Goal: Information Seeking & Learning: Learn about a topic

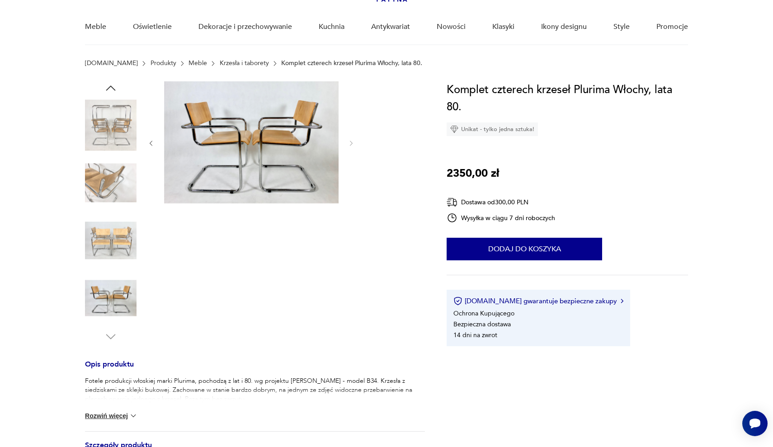
click at [125, 188] on img at bounding box center [111, 183] width 52 height 52
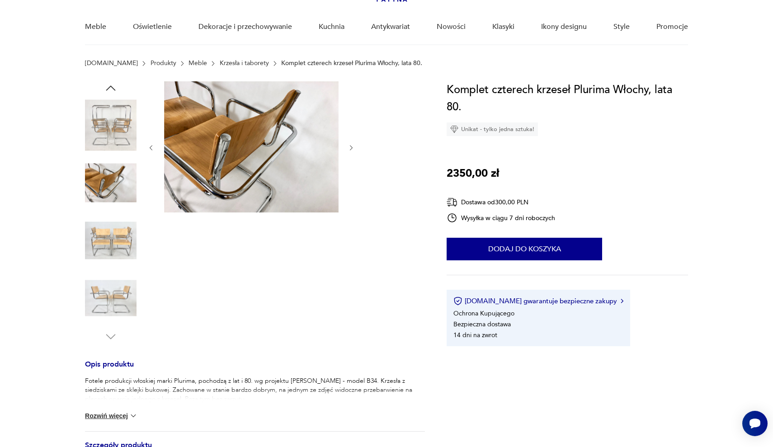
click at [125, 237] on img at bounding box center [111, 241] width 52 height 52
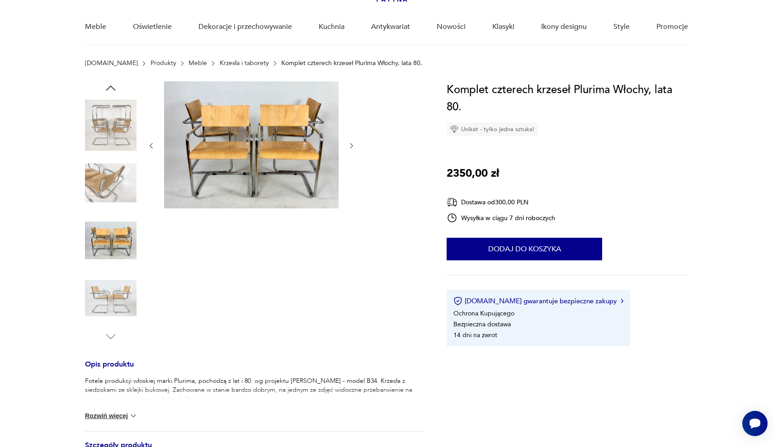
click at [112, 251] on img at bounding box center [111, 241] width 52 height 52
click at [116, 279] on img at bounding box center [111, 299] width 52 height 52
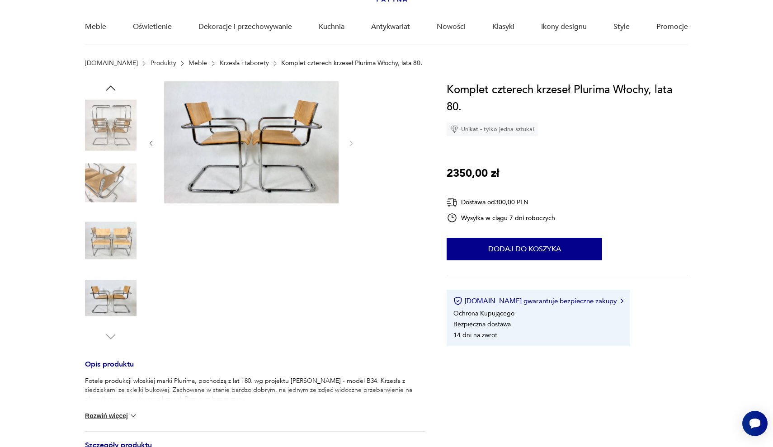
click at [118, 199] on img at bounding box center [111, 183] width 52 height 52
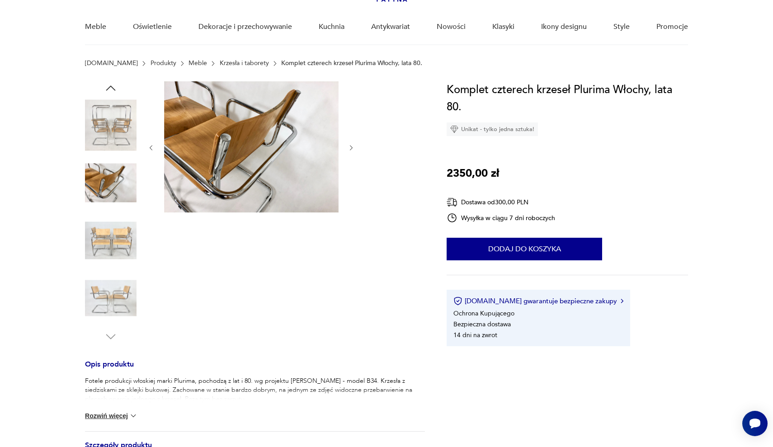
click at [113, 131] on img at bounding box center [111, 125] width 52 height 52
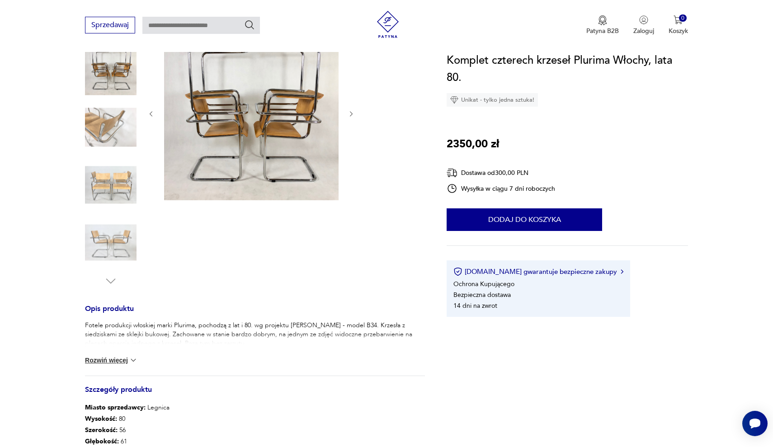
scroll to position [129, 0]
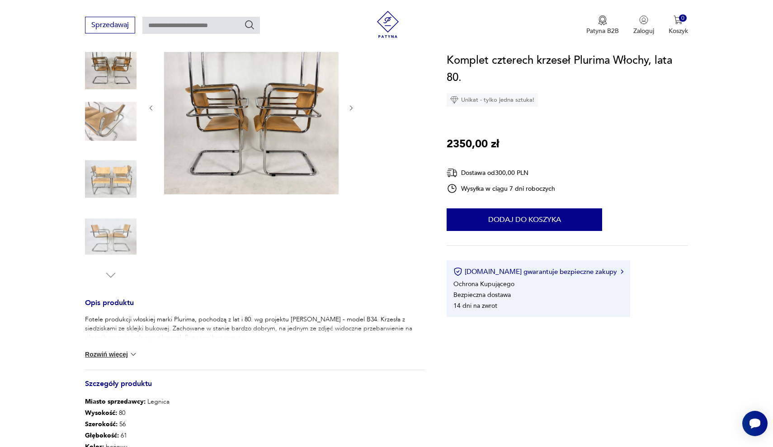
click at [126, 356] on button "Rozwiń więcej" at bounding box center [111, 354] width 52 height 9
click at [108, 116] on img at bounding box center [111, 122] width 52 height 52
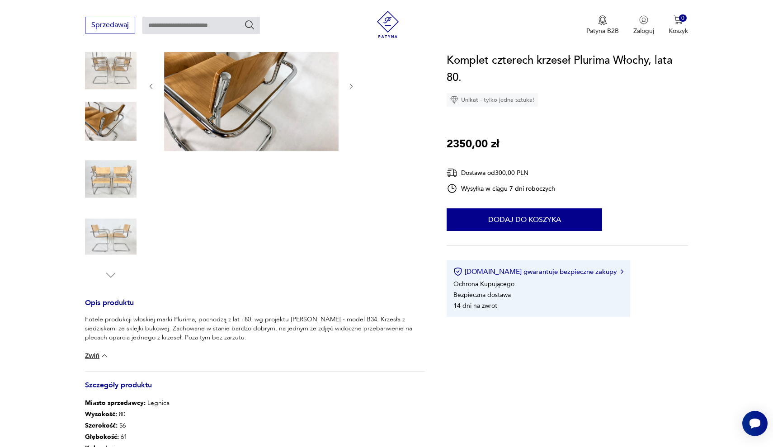
click at [266, 129] on img at bounding box center [251, 85] width 175 height 131
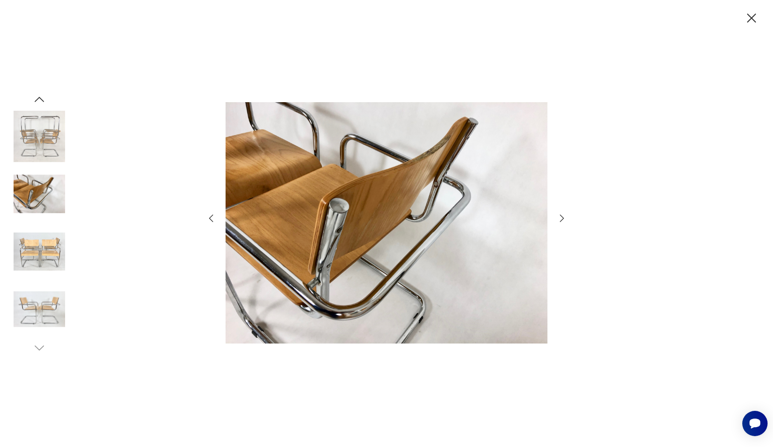
click at [562, 219] on icon "button" at bounding box center [562, 218] width 11 height 11
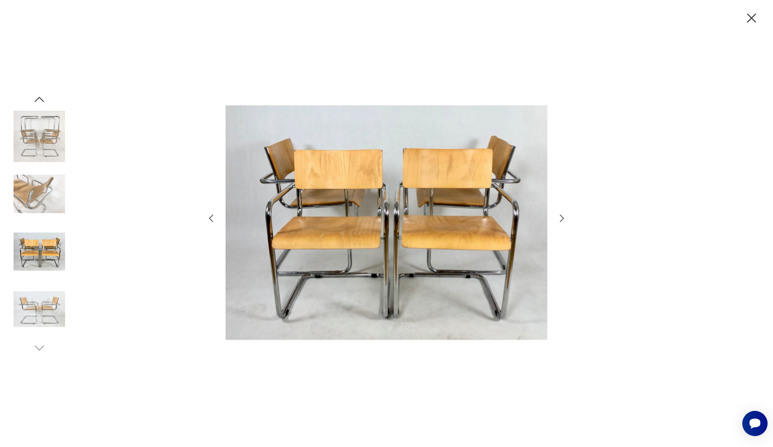
click at [211, 221] on icon "button" at bounding box center [211, 218] width 11 height 11
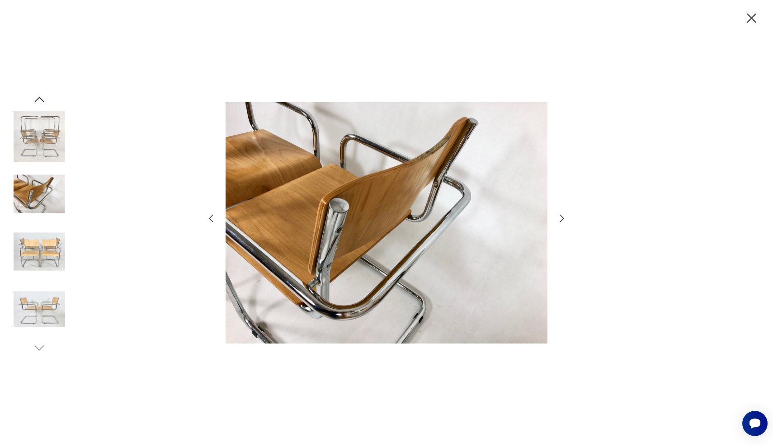
click at [560, 218] on icon "button" at bounding box center [562, 218] width 11 height 11
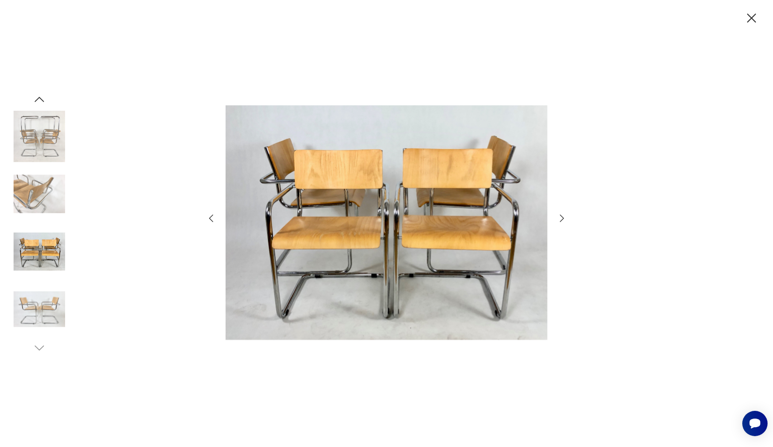
click at [560, 218] on icon "button" at bounding box center [562, 218] width 11 height 11
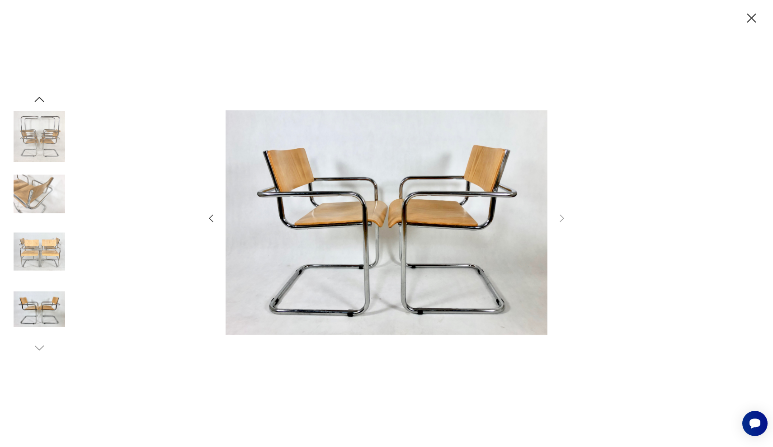
click at [213, 218] on icon "button" at bounding box center [211, 218] width 11 height 11
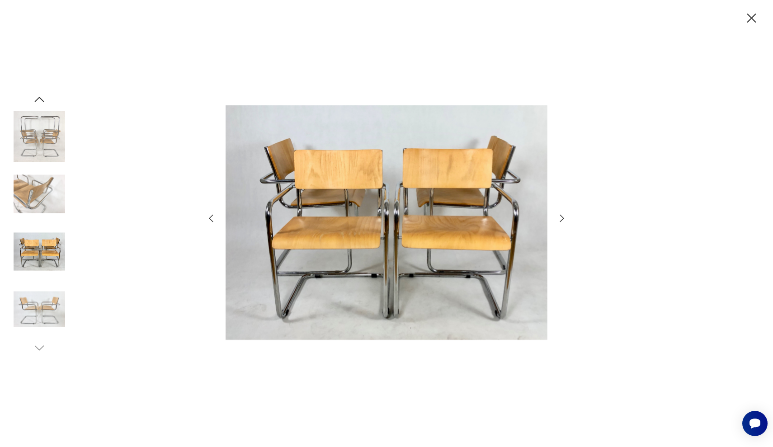
click at [562, 220] on icon "button" at bounding box center [562, 217] width 4 height 7
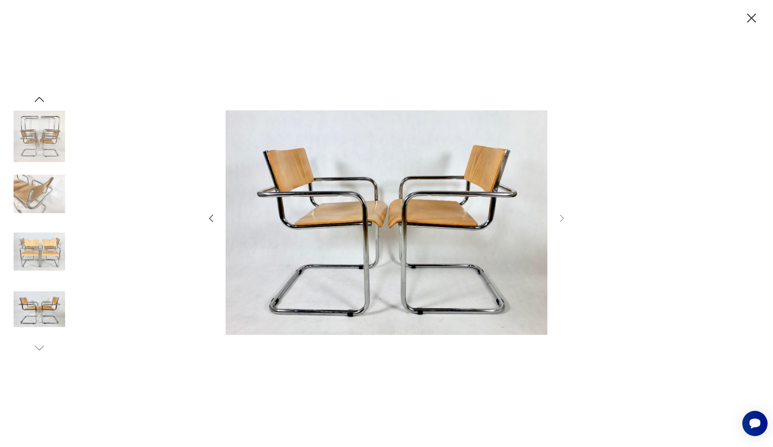
click at [209, 221] on icon "button" at bounding box center [211, 218] width 11 height 11
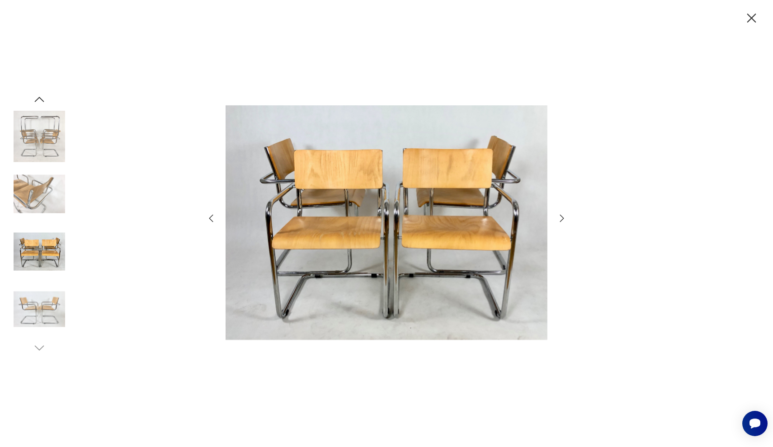
click at [209, 221] on icon "button" at bounding box center [211, 218] width 11 height 11
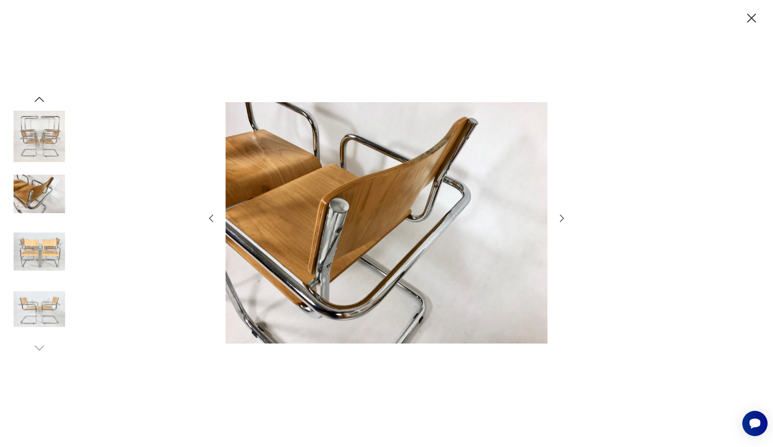
click at [209, 221] on icon "button" at bounding box center [211, 218] width 11 height 11
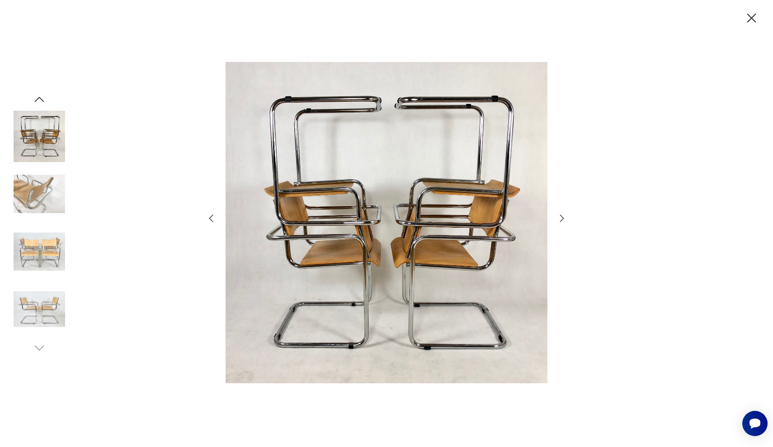
click at [209, 221] on icon "button" at bounding box center [211, 218] width 11 height 11
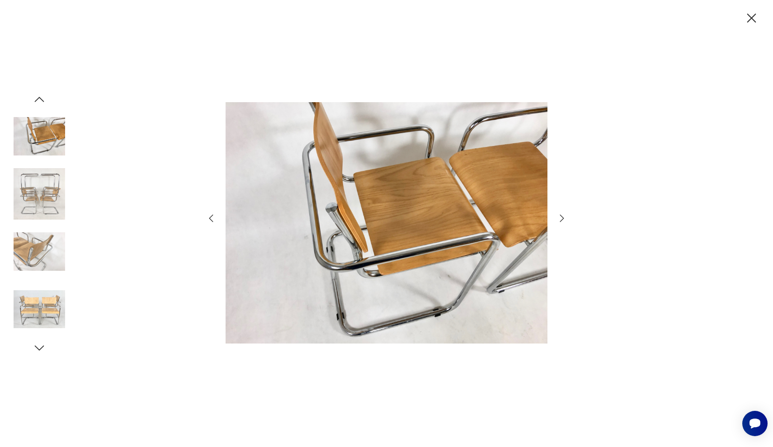
click at [750, 19] on icon "button" at bounding box center [752, 18] width 16 height 16
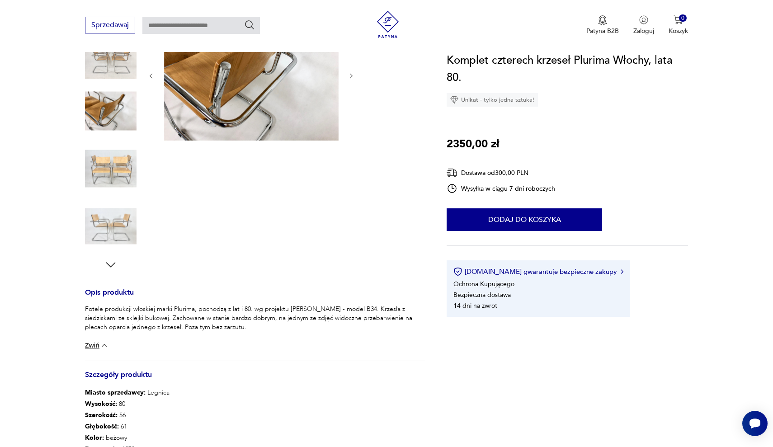
scroll to position [143, 0]
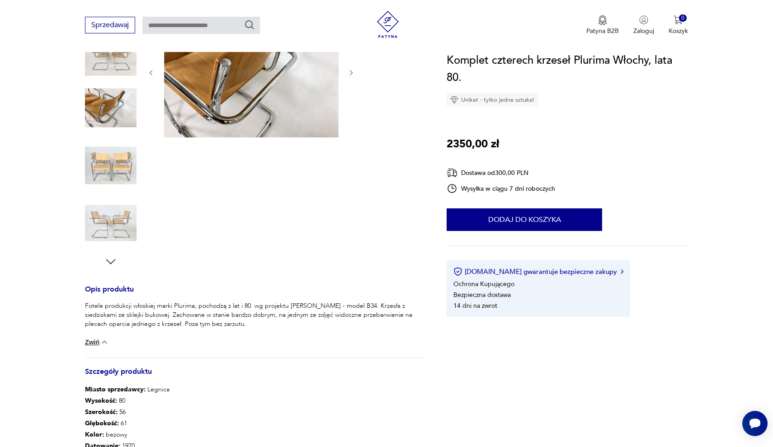
click at [285, 210] on div at bounding box center [251, 137] width 208 height 262
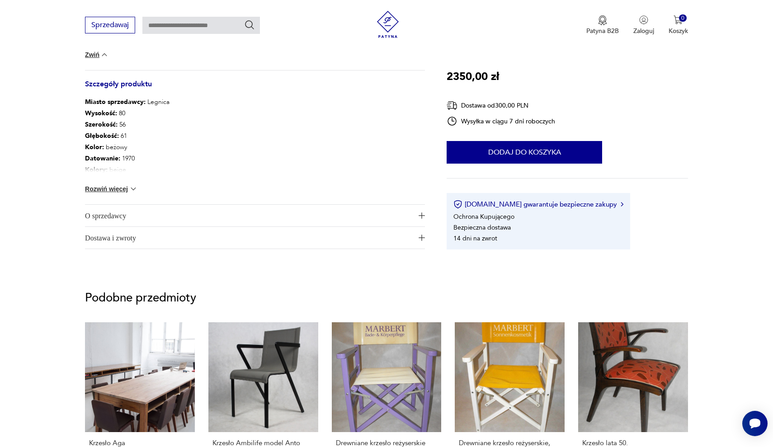
scroll to position [431, 0]
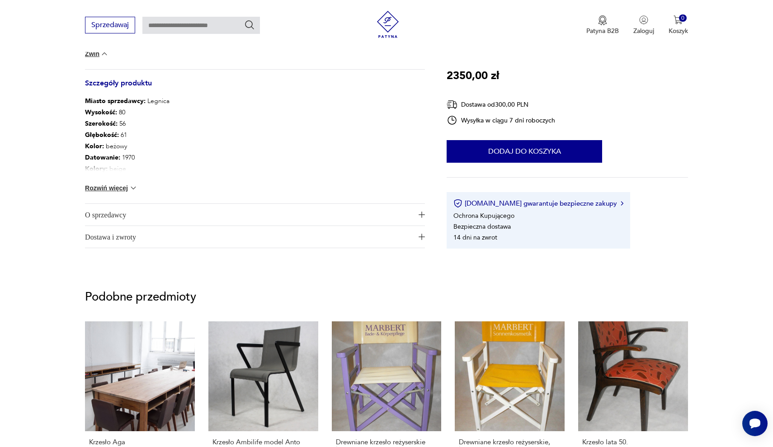
click at [342, 238] on span "Dostawa i zwroty" at bounding box center [249, 237] width 328 height 22
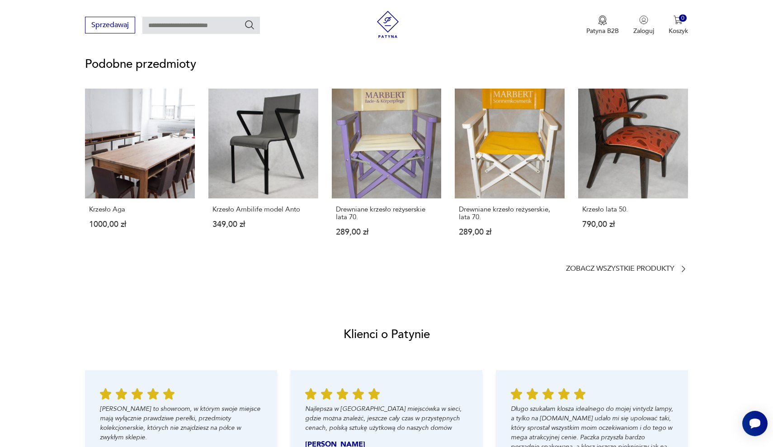
scroll to position [621, 0]
